Goal: Task Accomplishment & Management: Manage account settings

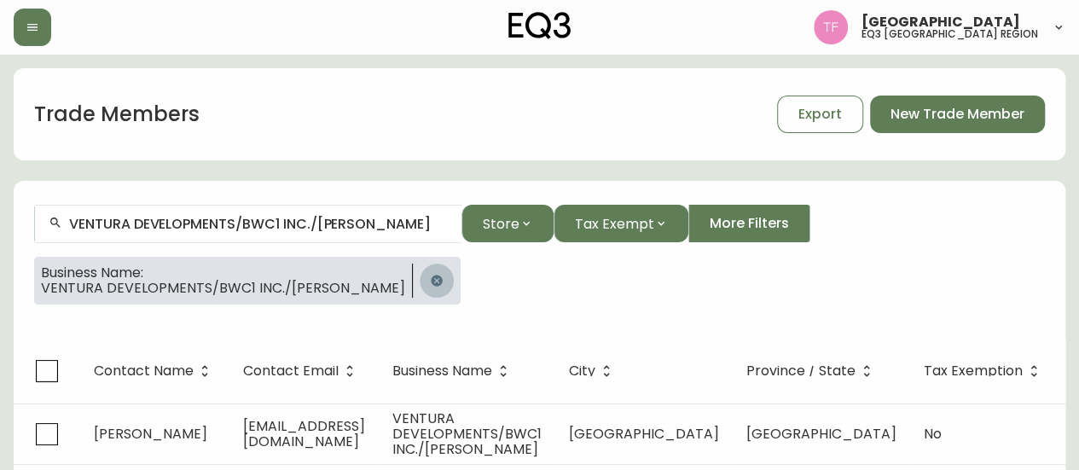
click at [420, 278] on button "button" at bounding box center [437, 280] width 34 height 34
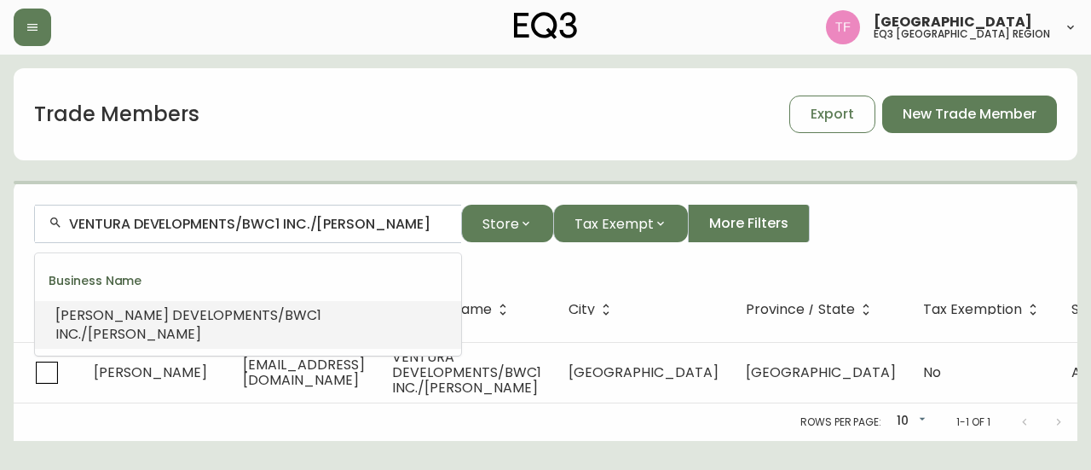
click at [390, 227] on input "VENTURA DEVELOPMENTS/BWC1 INC./[PERSON_NAME]" at bounding box center [258, 224] width 379 height 16
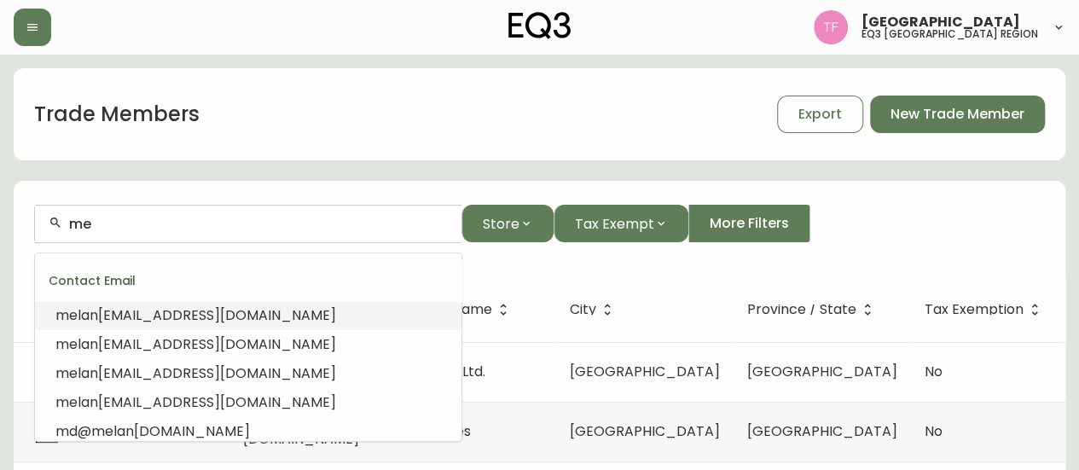
type input "m"
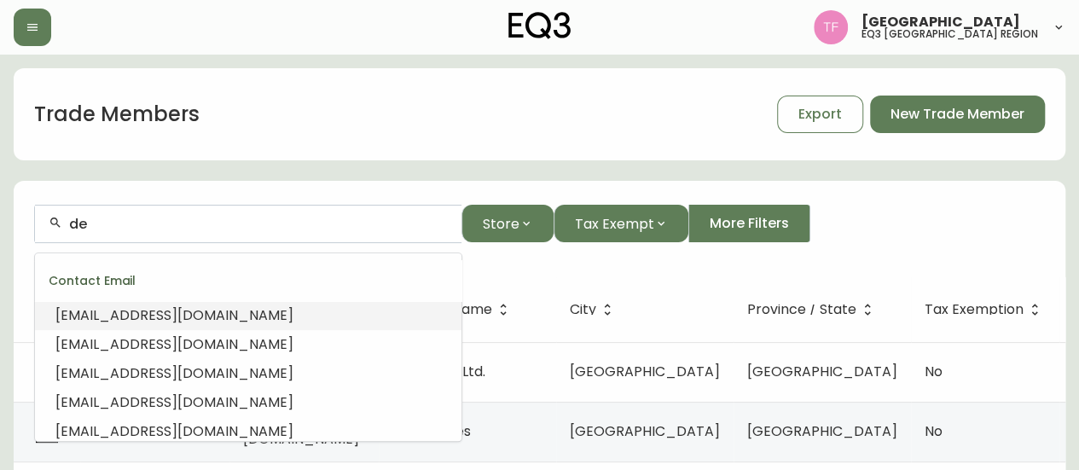
type input "d"
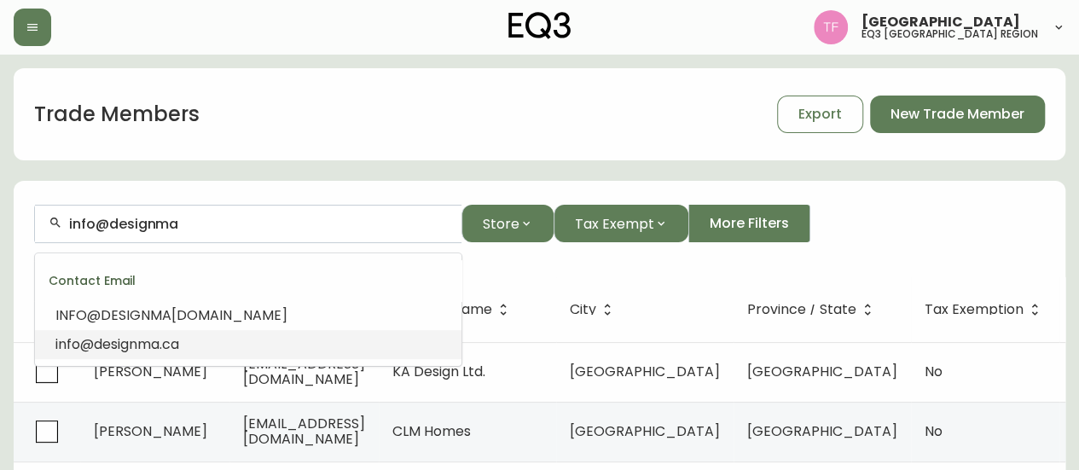
click at [137, 336] on span "info@designma" at bounding box center [107, 344] width 104 height 20
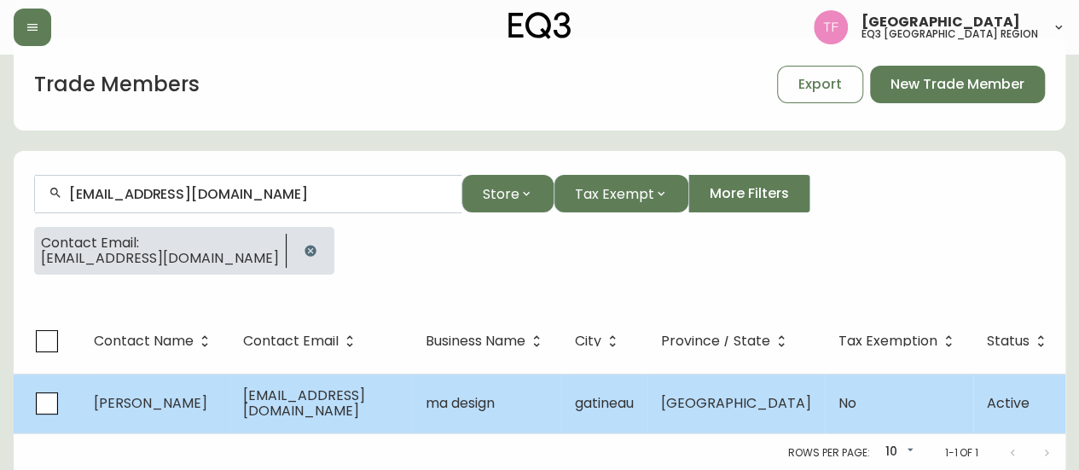
type input "[EMAIL_ADDRESS][DOMAIN_NAME]"
click at [745, 396] on td "[GEOGRAPHIC_DATA]" at bounding box center [735, 403] width 177 height 60
select select "QC"
select select "CA"
select select "CA_FR"
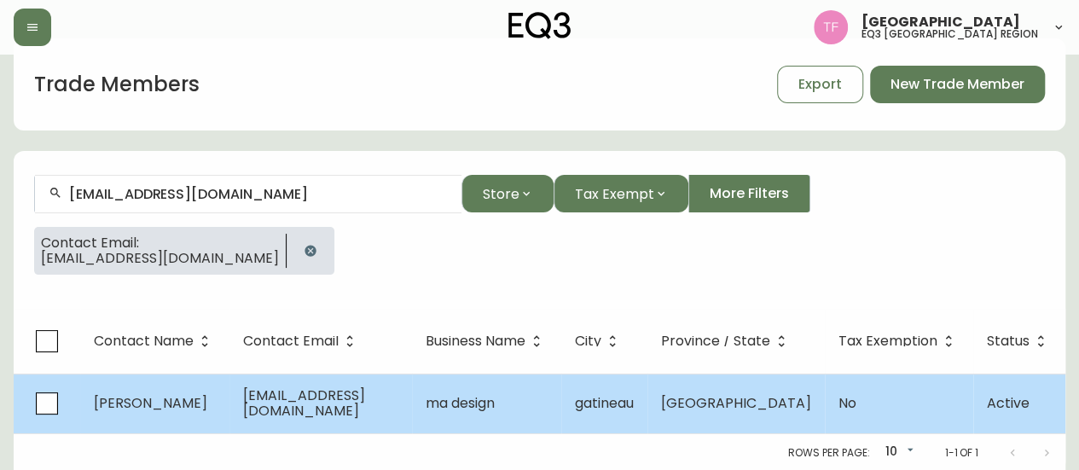
select select "Other"
select select "false"
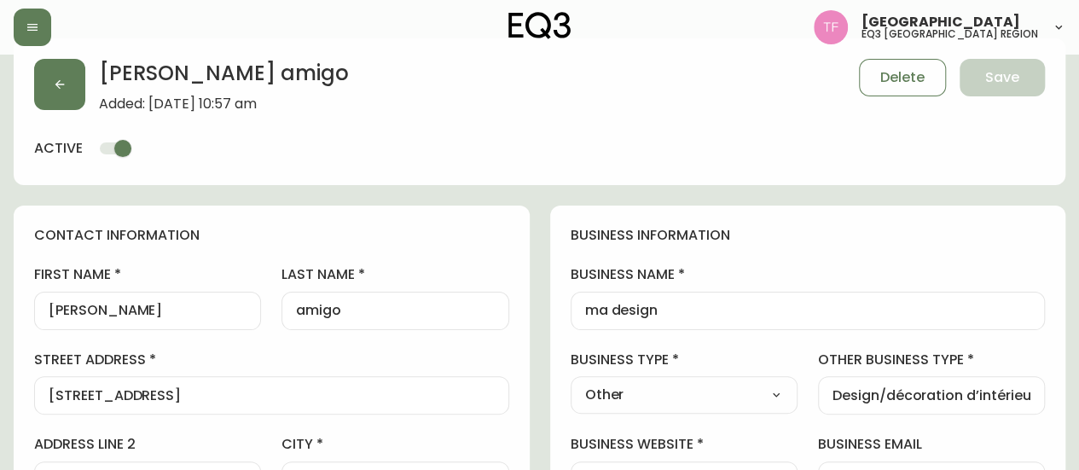
type input "EQ3 [GEOGRAPHIC_DATA] - [GEOGRAPHIC_DATA]"
select select "cjw10z96t00cw6gs04aeyfqxf"
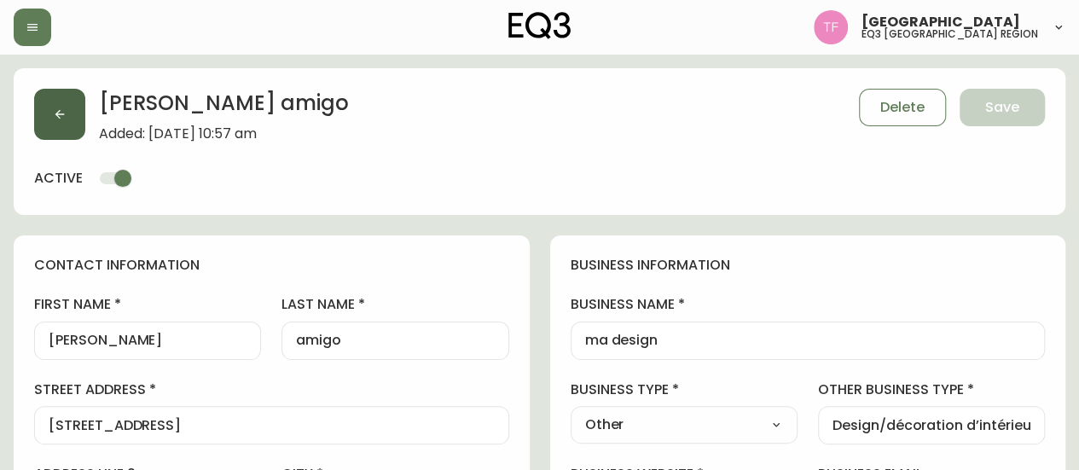
click at [69, 103] on button "button" at bounding box center [59, 114] width 51 height 51
